Goal: Navigation & Orientation: Find specific page/section

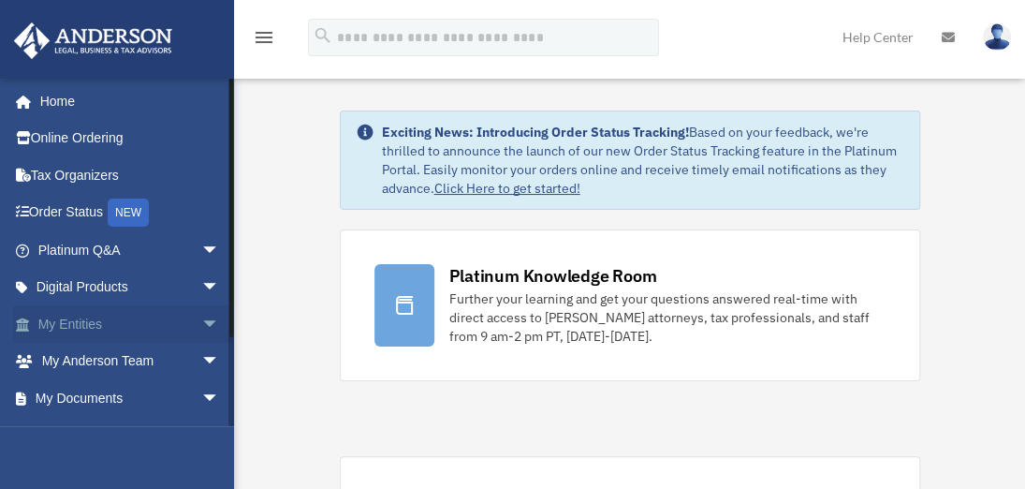
click at [67, 325] on link "My Entities arrow_drop_down" at bounding box center [130, 323] width 235 height 37
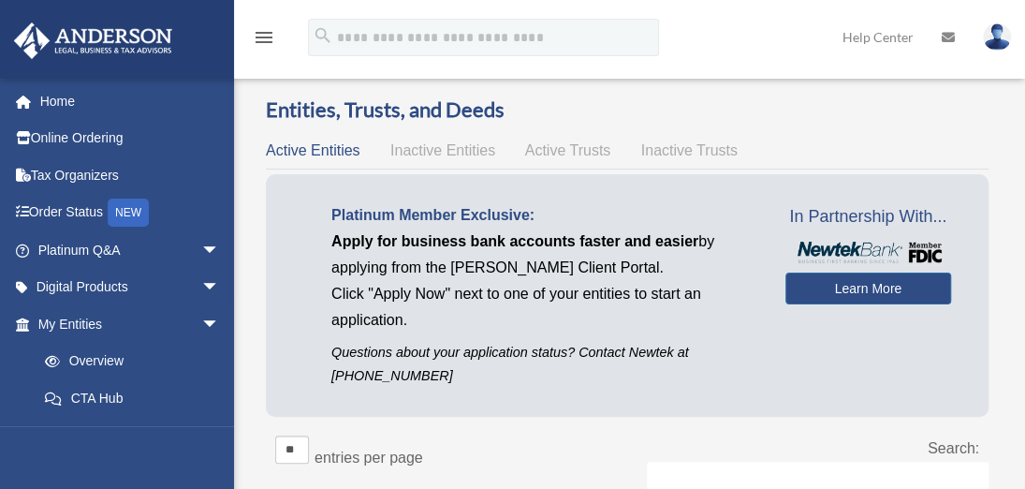
click at [556, 154] on span "Active Trusts" at bounding box center [568, 150] width 86 height 16
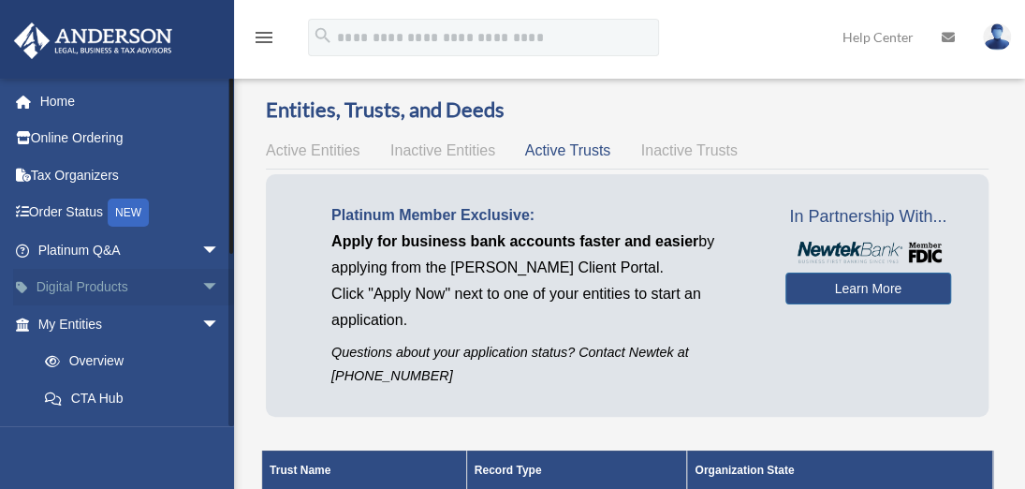
click at [71, 291] on link "Digital Products arrow_drop_down" at bounding box center [130, 287] width 235 height 37
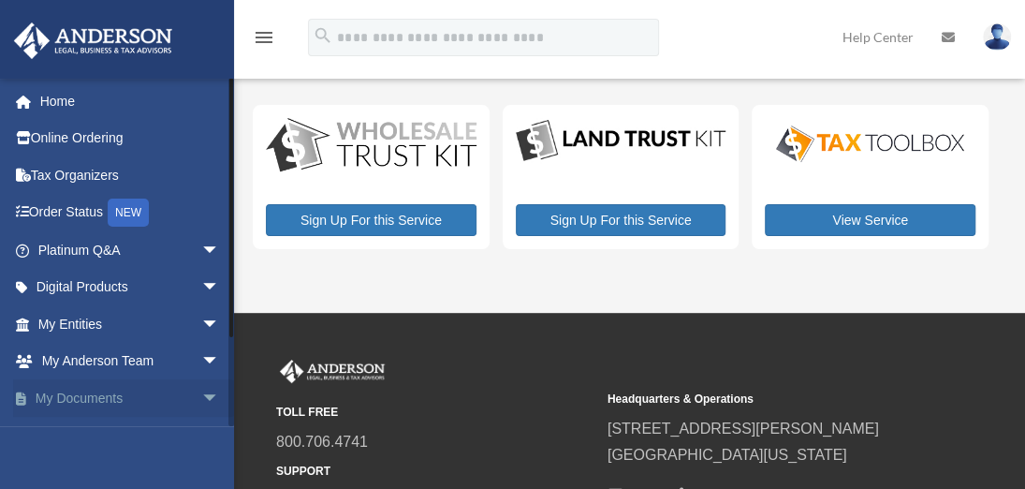
click at [99, 396] on link "My Documents arrow_drop_down" at bounding box center [130, 397] width 235 height 37
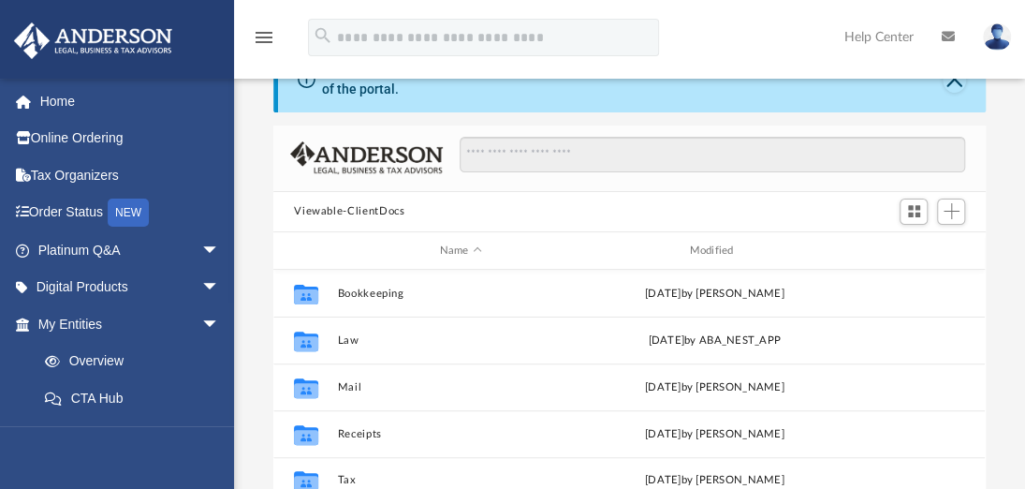
scroll to position [94, 0]
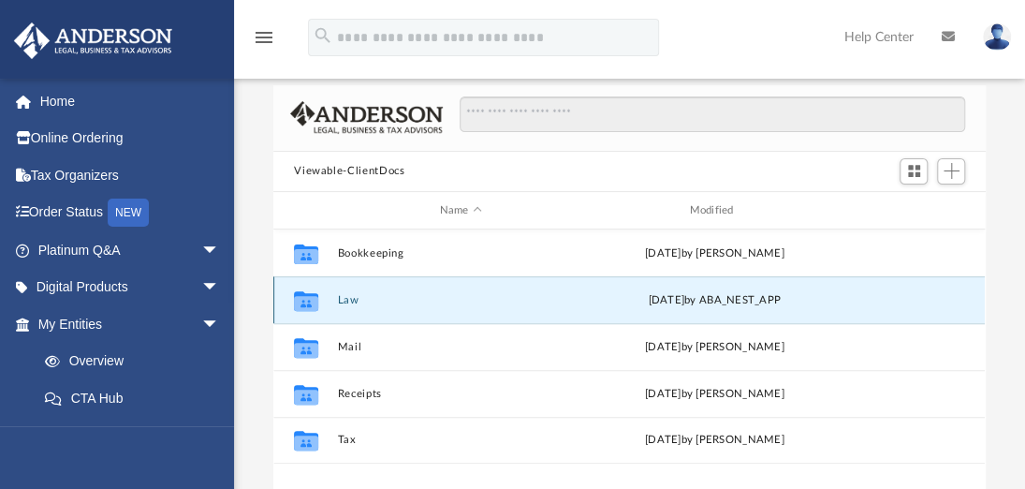
click at [348, 299] on button "Law" at bounding box center [461, 300] width 246 height 12
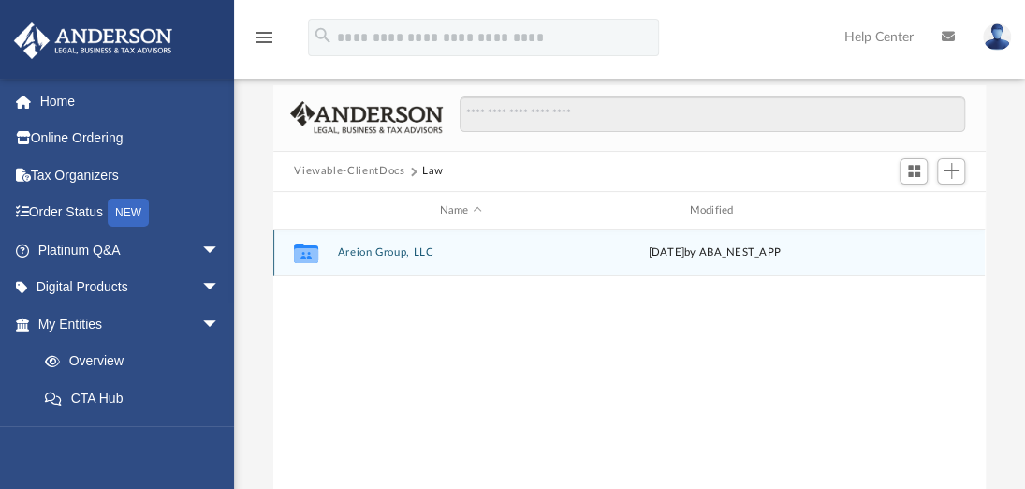
click at [365, 253] on button "Areion Group, LLC" at bounding box center [461, 253] width 246 height 12
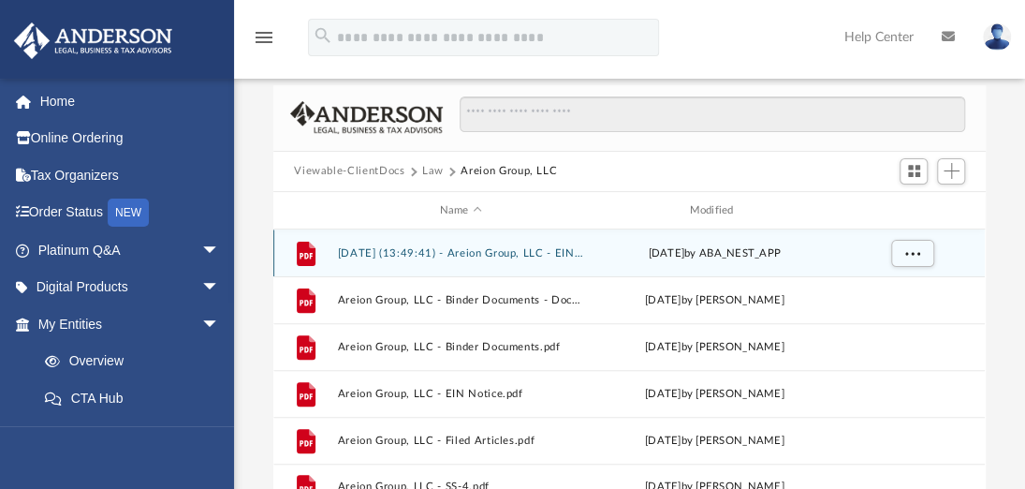
click at [437, 251] on button "2025.08.19 (13:49:41) - Areion Group, LLC - EIN Letter from IRS.pdf" at bounding box center [461, 253] width 246 height 12
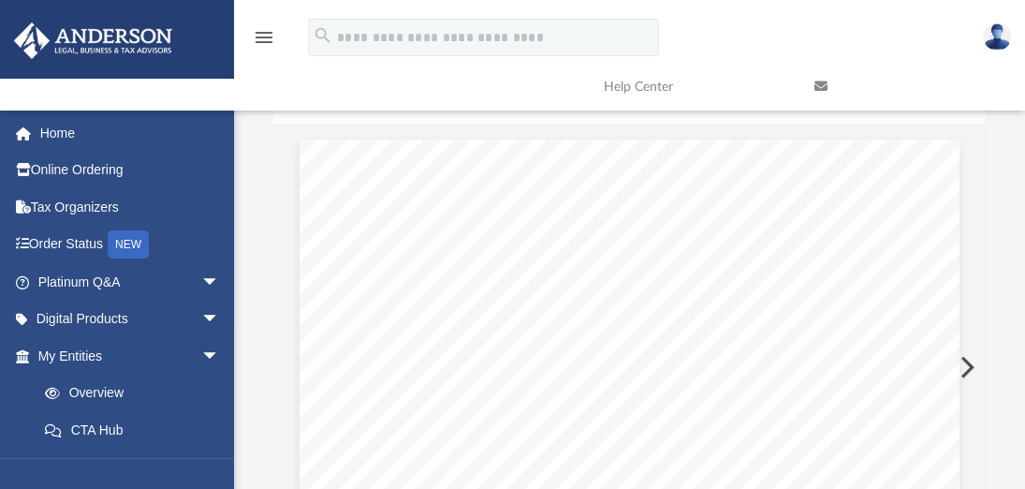
scroll to position [0, 0]
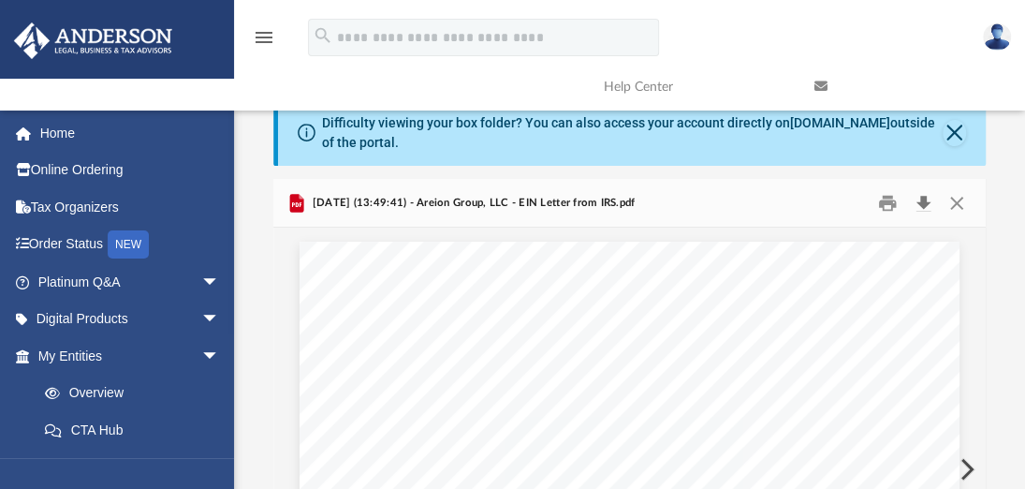
click at [922, 205] on button "Download" at bounding box center [923, 202] width 34 height 29
click at [951, 201] on button "Close" at bounding box center [956, 202] width 34 height 29
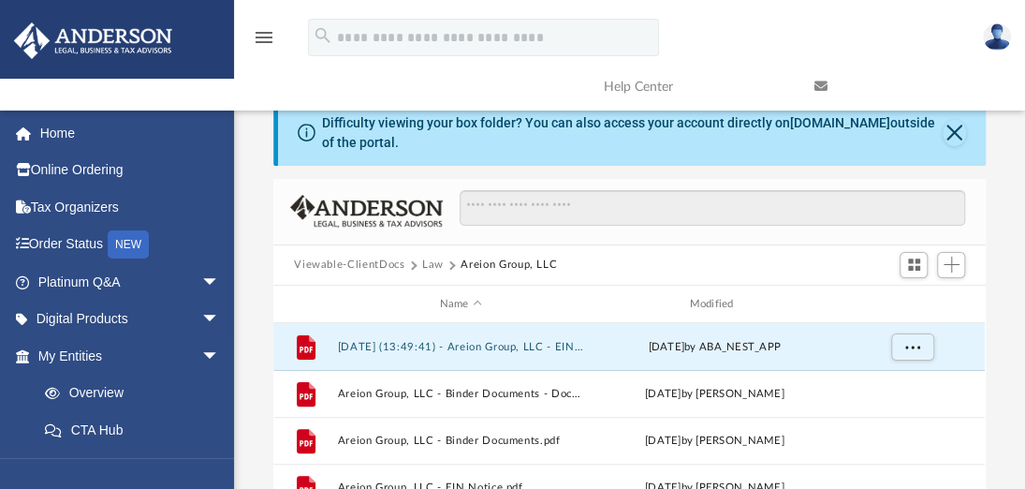
click at [429, 264] on button "Law" at bounding box center [433, 265] width 22 height 17
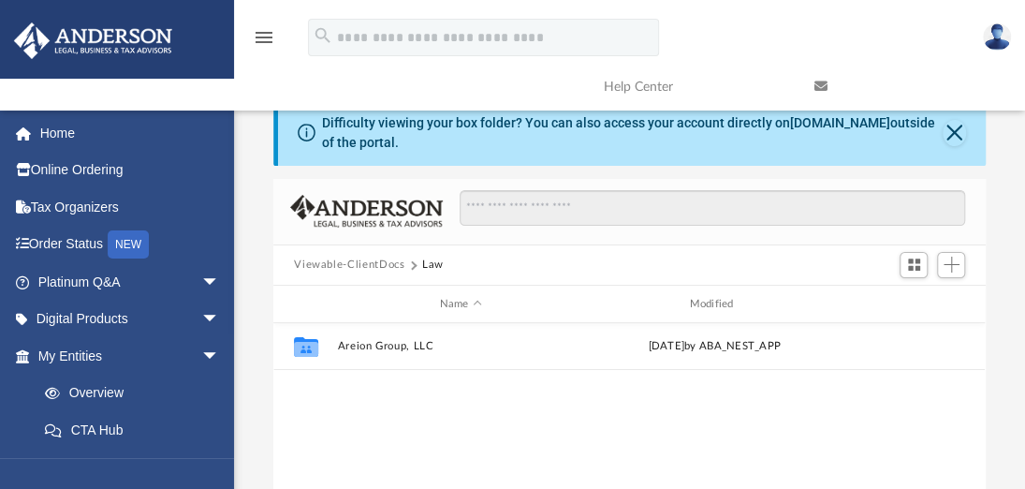
click at [365, 259] on button "Viewable-ClientDocs" at bounding box center [349, 265] width 110 height 17
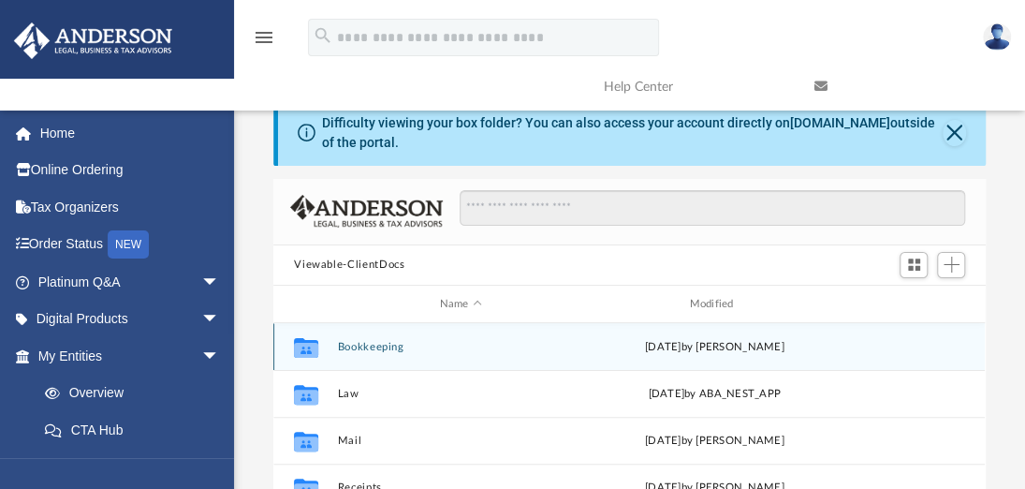
scroll to position [94, 0]
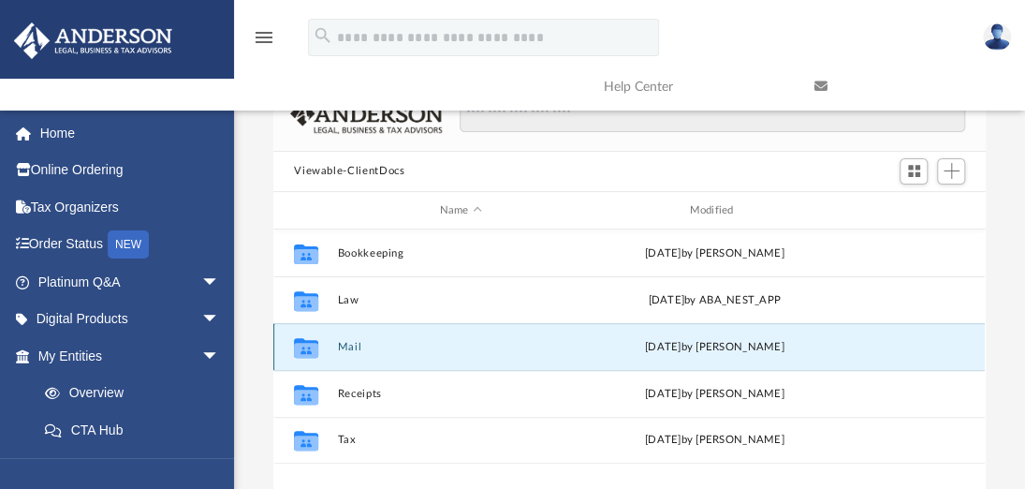
click at [349, 345] on button "Mail" at bounding box center [461, 347] width 246 height 12
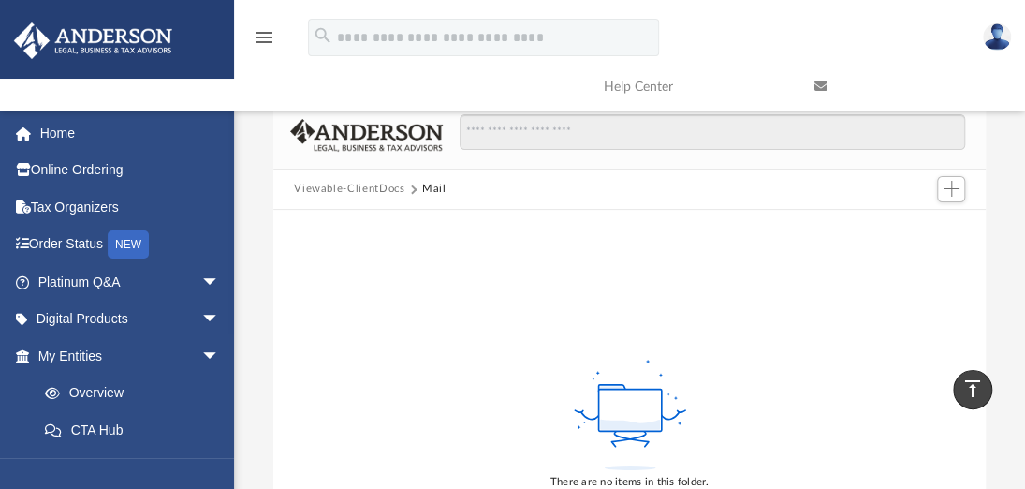
scroll to position [0, 0]
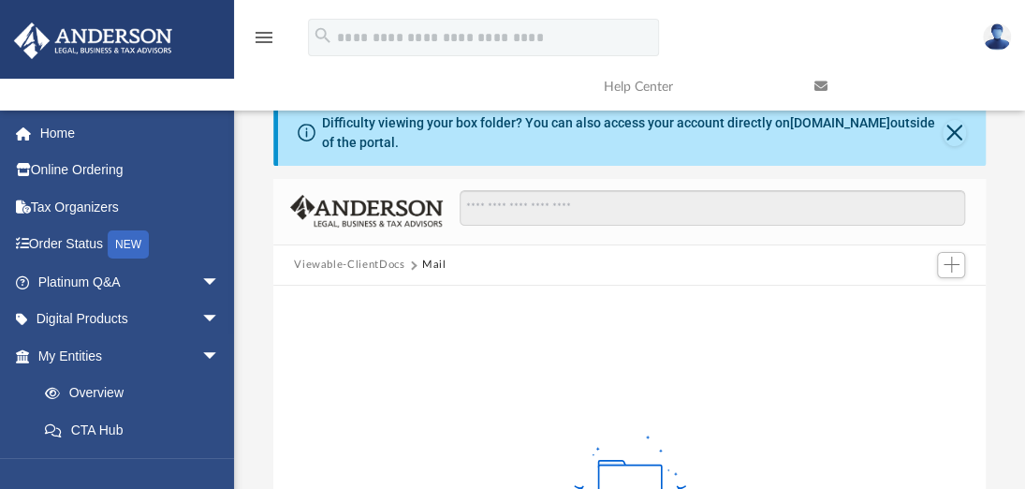
click at [344, 263] on button "Viewable-ClientDocs" at bounding box center [349, 265] width 110 height 17
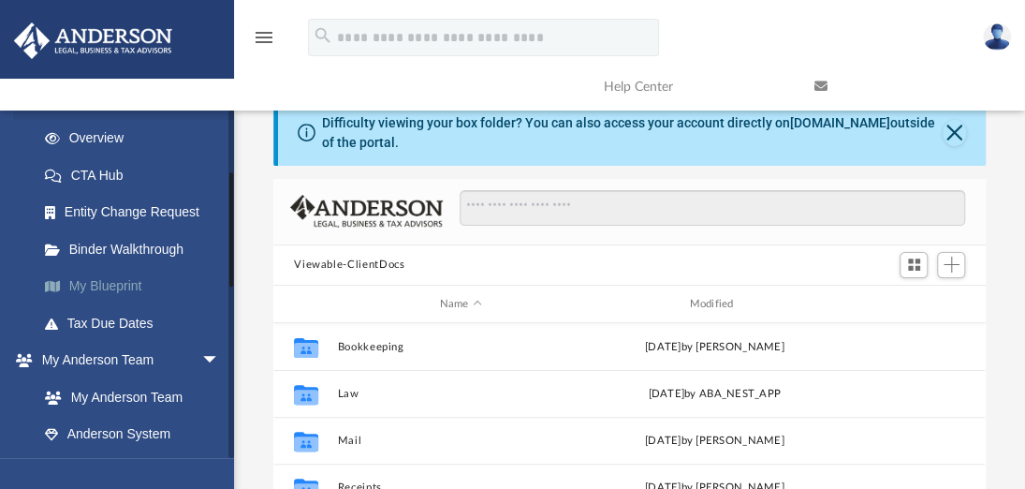
scroll to position [281, 0]
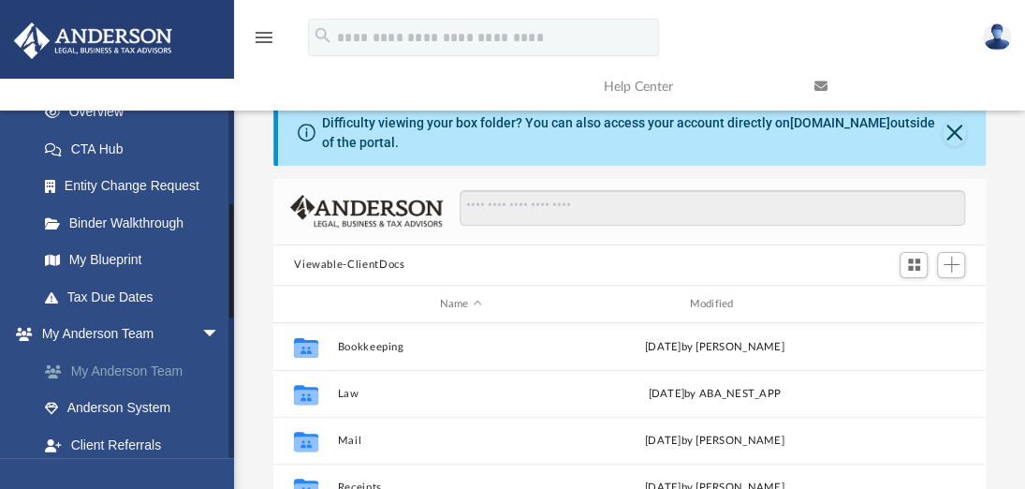
click at [164, 369] on link "My Anderson Team" at bounding box center [137, 370] width 222 height 37
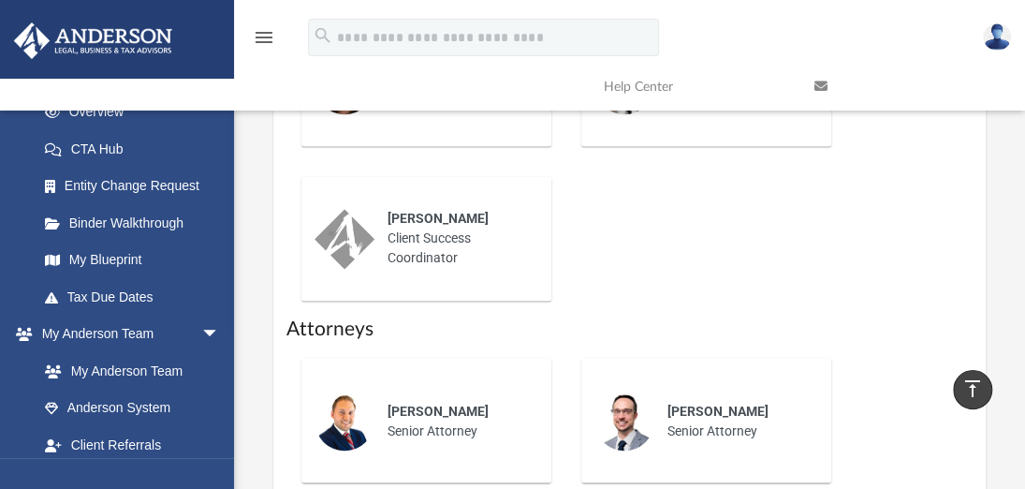
scroll to position [1217, 0]
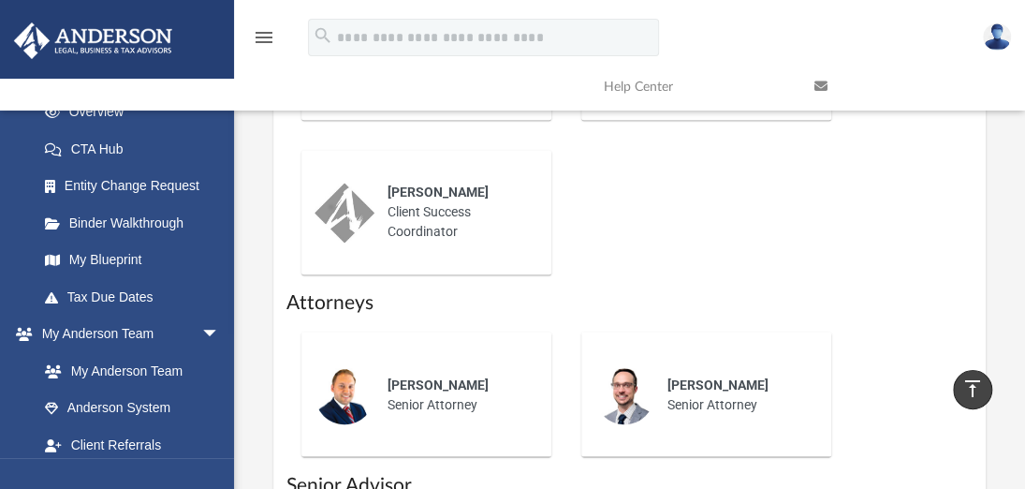
click at [346, 372] on img at bounding box center [345, 394] width 60 height 60
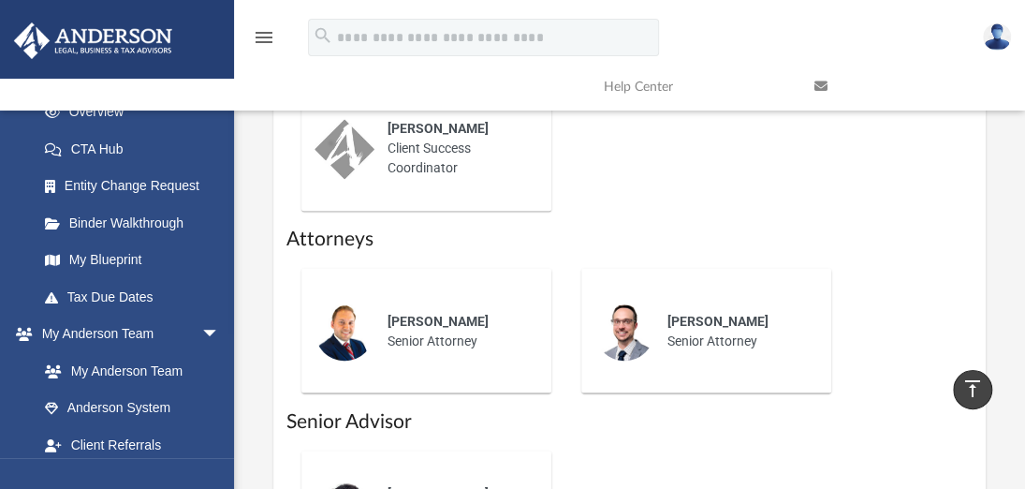
scroll to position [1404, 0]
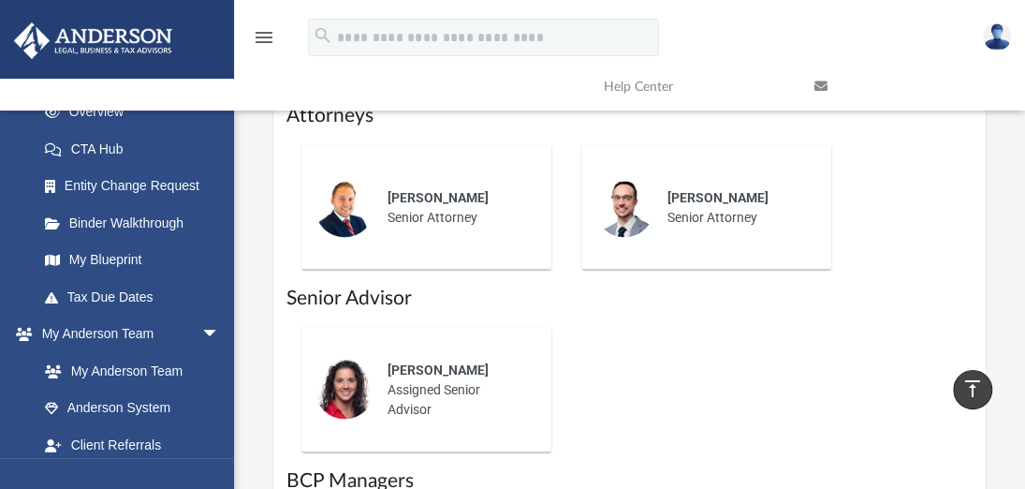
click at [626, 179] on img at bounding box center [625, 207] width 60 height 60
click at [727, 189] on span "Preston Knight" at bounding box center [718, 196] width 101 height 15
click at [434, 189] on span "Tyson Wade" at bounding box center [438, 196] width 101 height 15
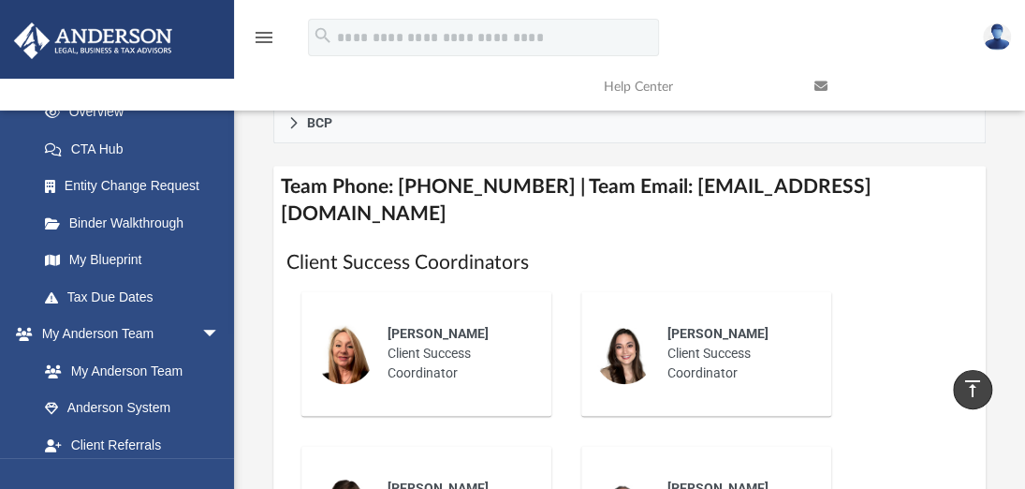
scroll to position [655, 0]
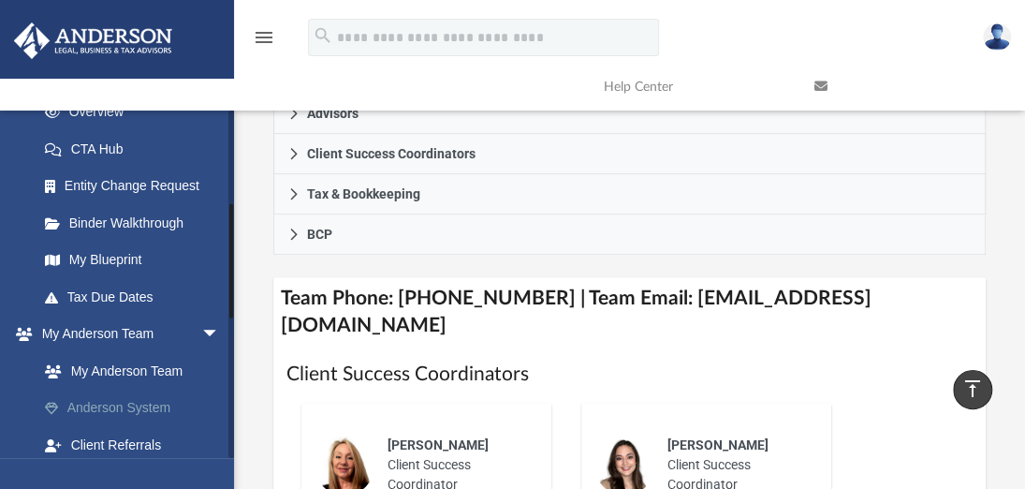
click at [97, 398] on link "Anderson System" at bounding box center [137, 408] width 222 height 37
click at [107, 404] on link "Anderson System" at bounding box center [137, 408] width 222 height 37
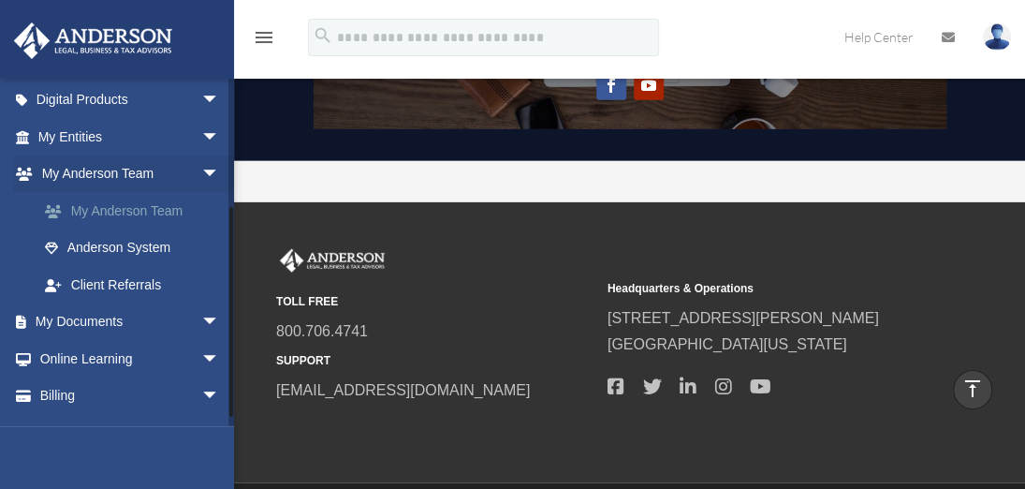
scroll to position [215, 0]
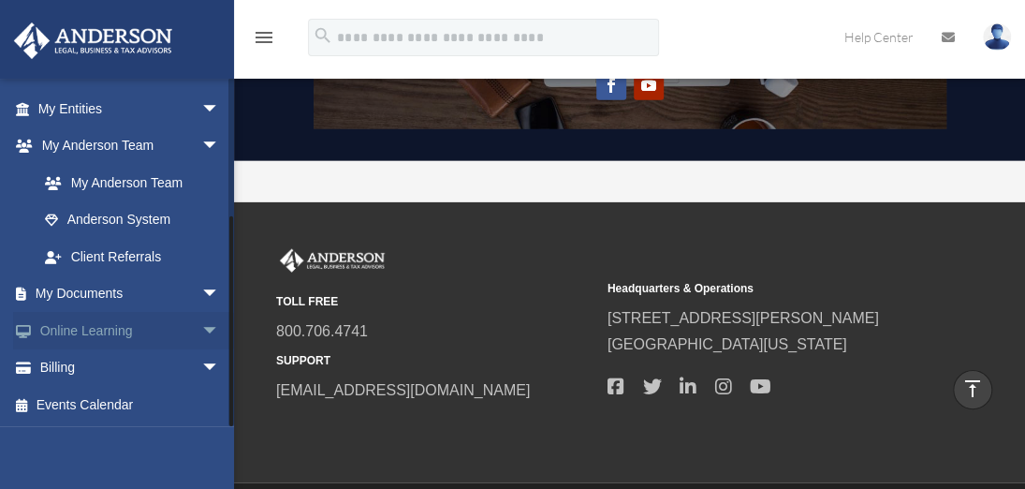
click at [201, 330] on span "arrow_drop_down" at bounding box center [219, 331] width 37 height 38
click at [91, 361] on link "Courses" at bounding box center [137, 367] width 222 height 37
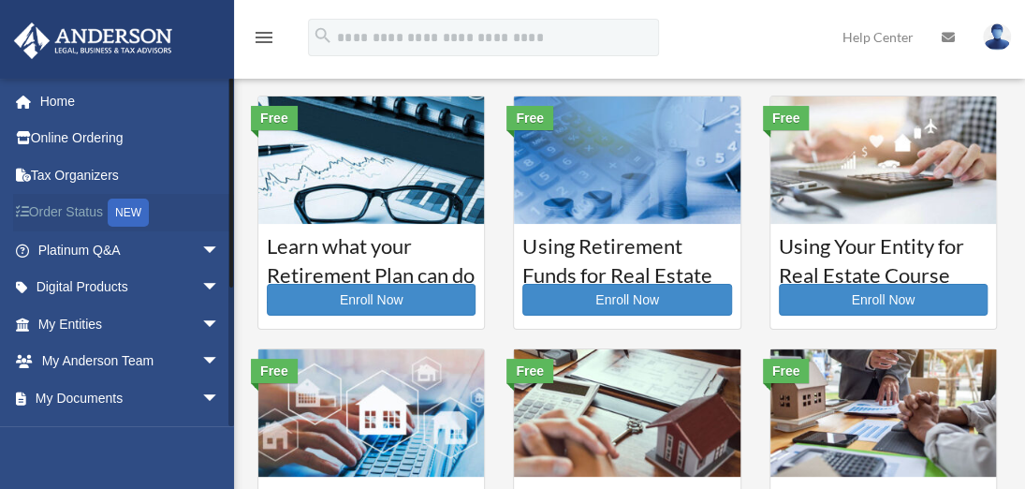
click at [65, 220] on link "Order Status NEW" at bounding box center [130, 213] width 235 height 38
click at [201, 248] on span "arrow_drop_down" at bounding box center [219, 250] width 37 height 38
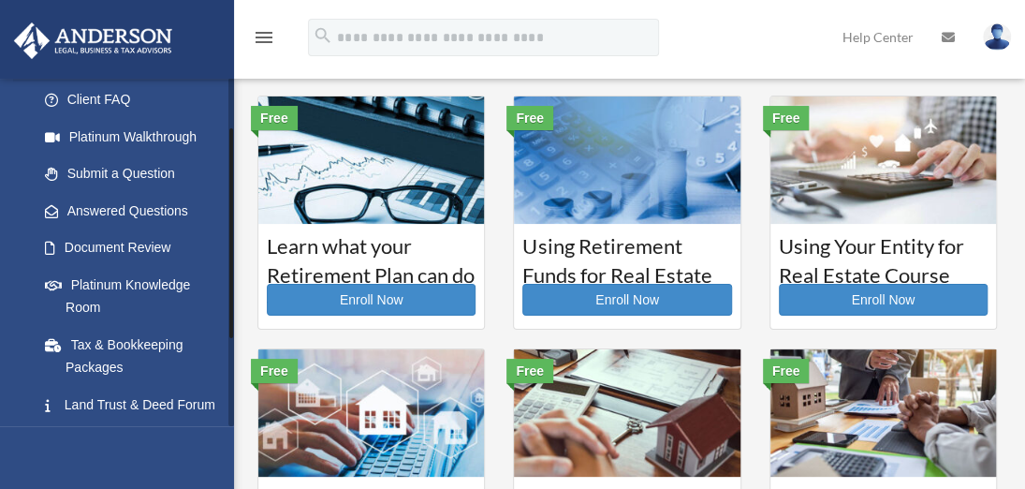
scroll to position [281, 0]
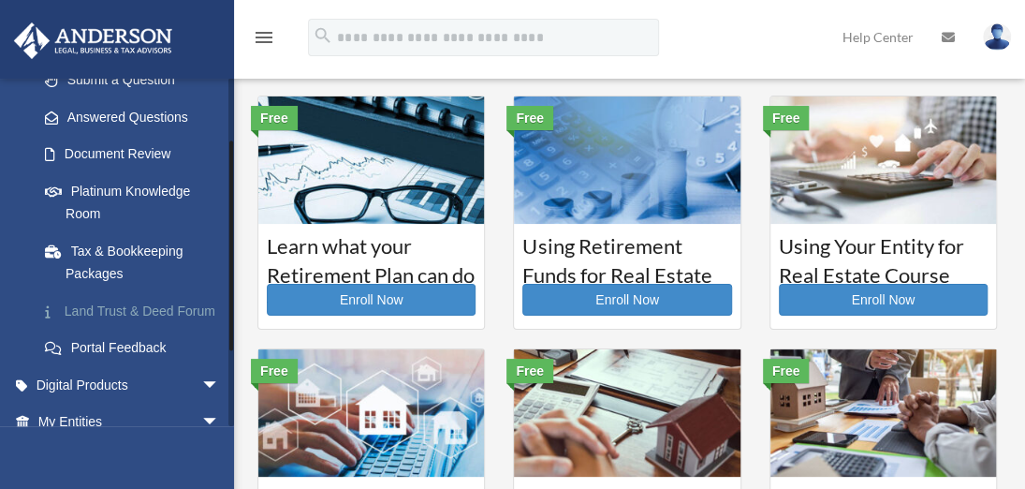
click at [122, 314] on link "Land Trust & Deed Forum" at bounding box center [137, 310] width 222 height 37
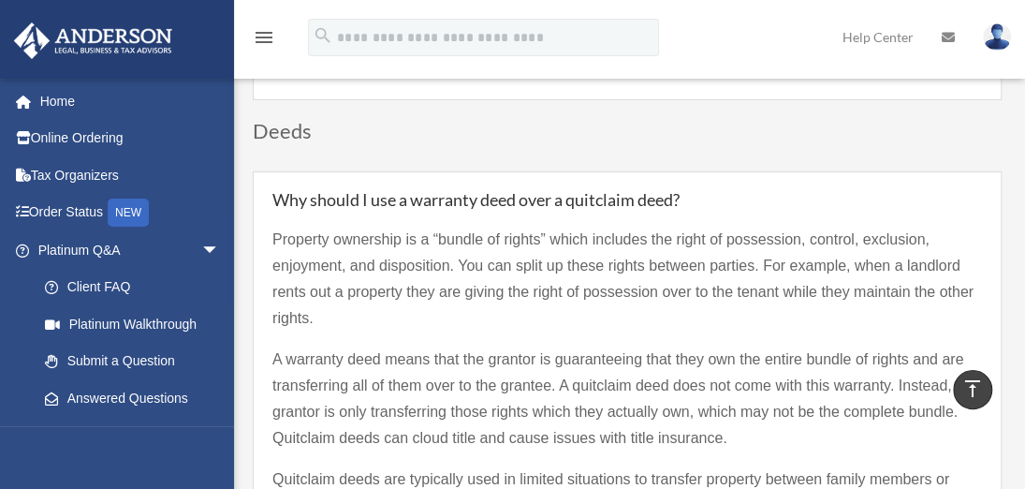
scroll to position [2622, 0]
